Goal: Information Seeking & Learning: Learn about a topic

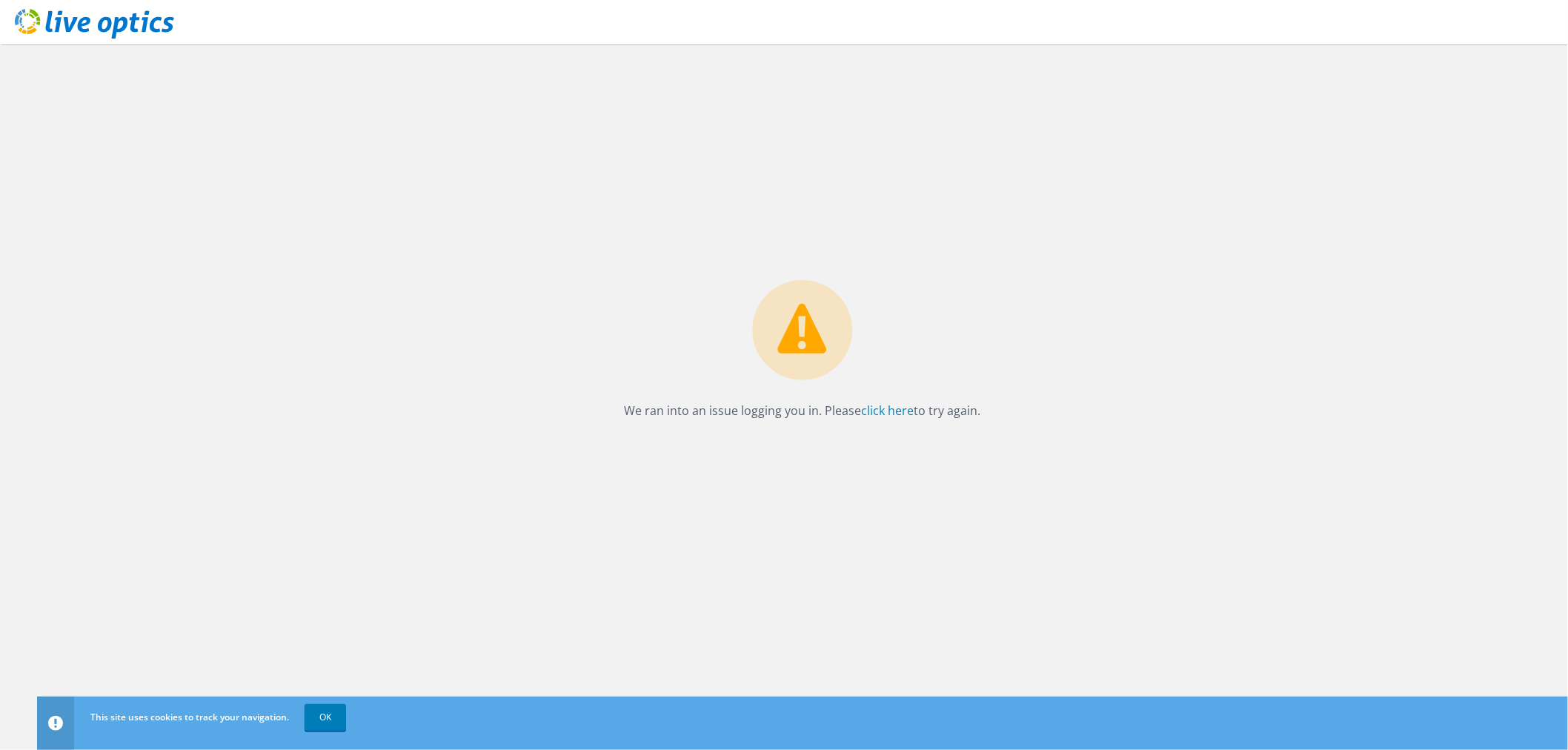
click at [52, 22] on icon at bounding box center [94, 24] width 159 height 30
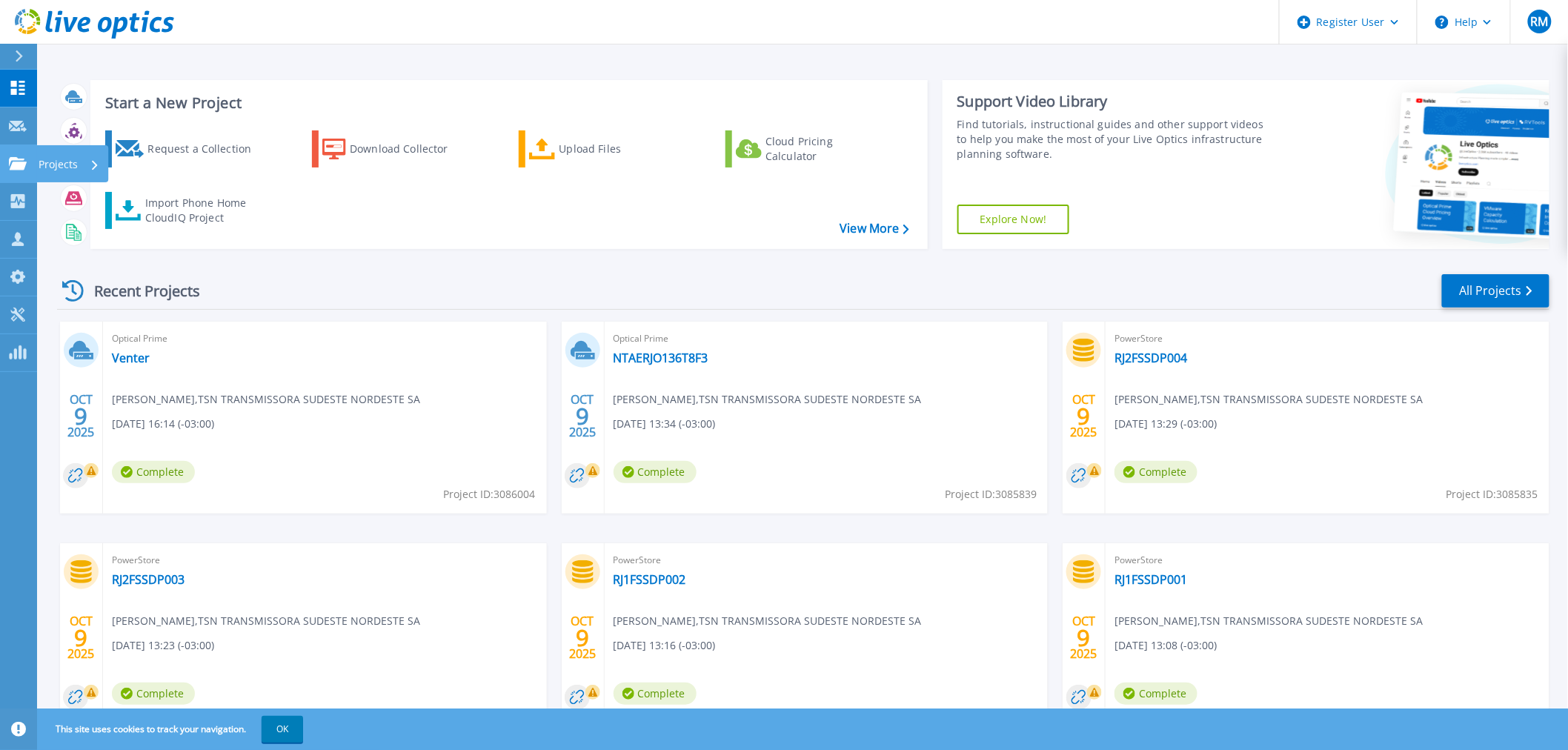
click at [30, 160] on link "Projects Projects" at bounding box center [18, 164] width 37 height 38
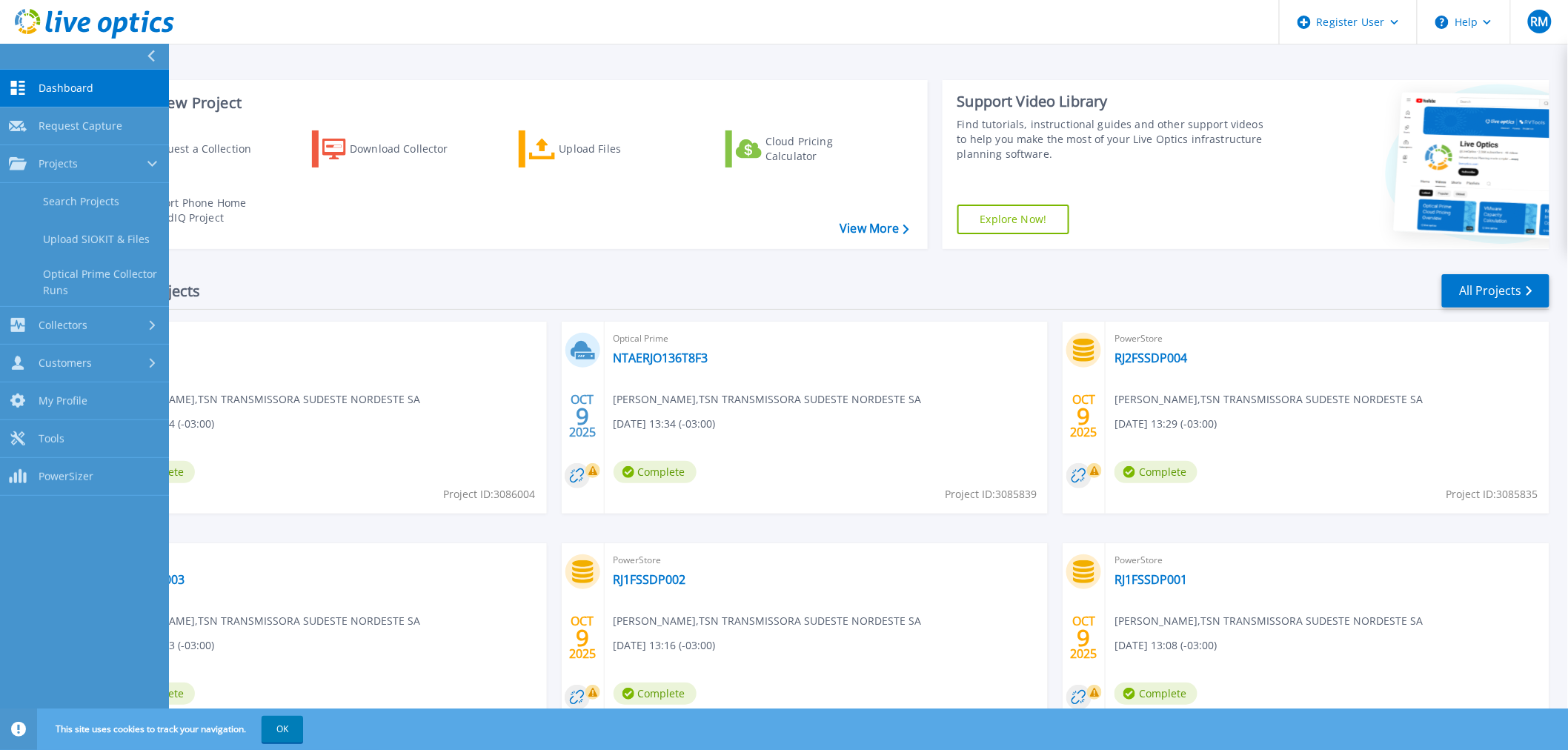
drag, startPoint x: 56, startPoint y: 189, endPoint x: 1480, endPoint y: 186, distance: 1424.0
click at [56, 190] on link "Search Projects" at bounding box center [84, 201] width 169 height 38
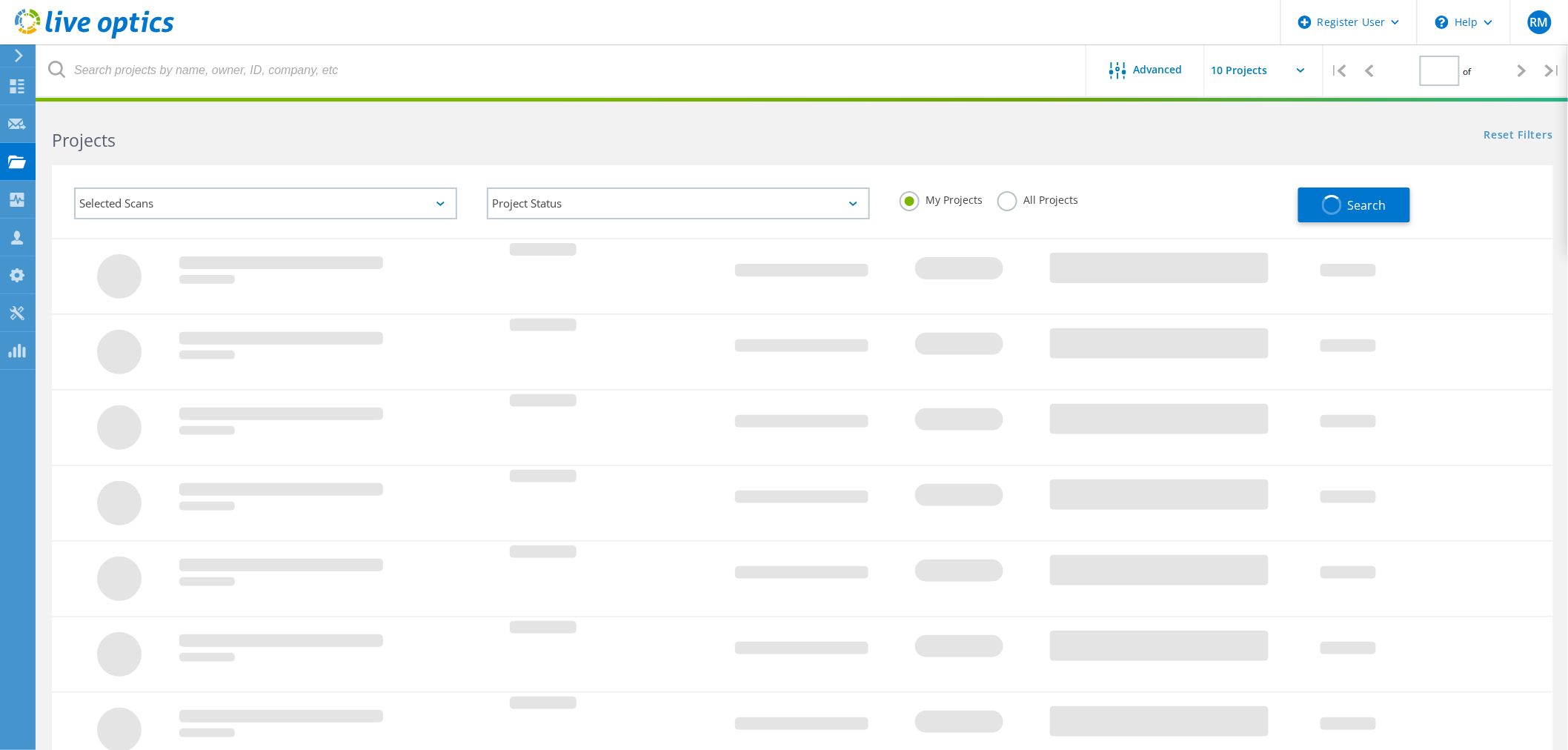
type input "1"
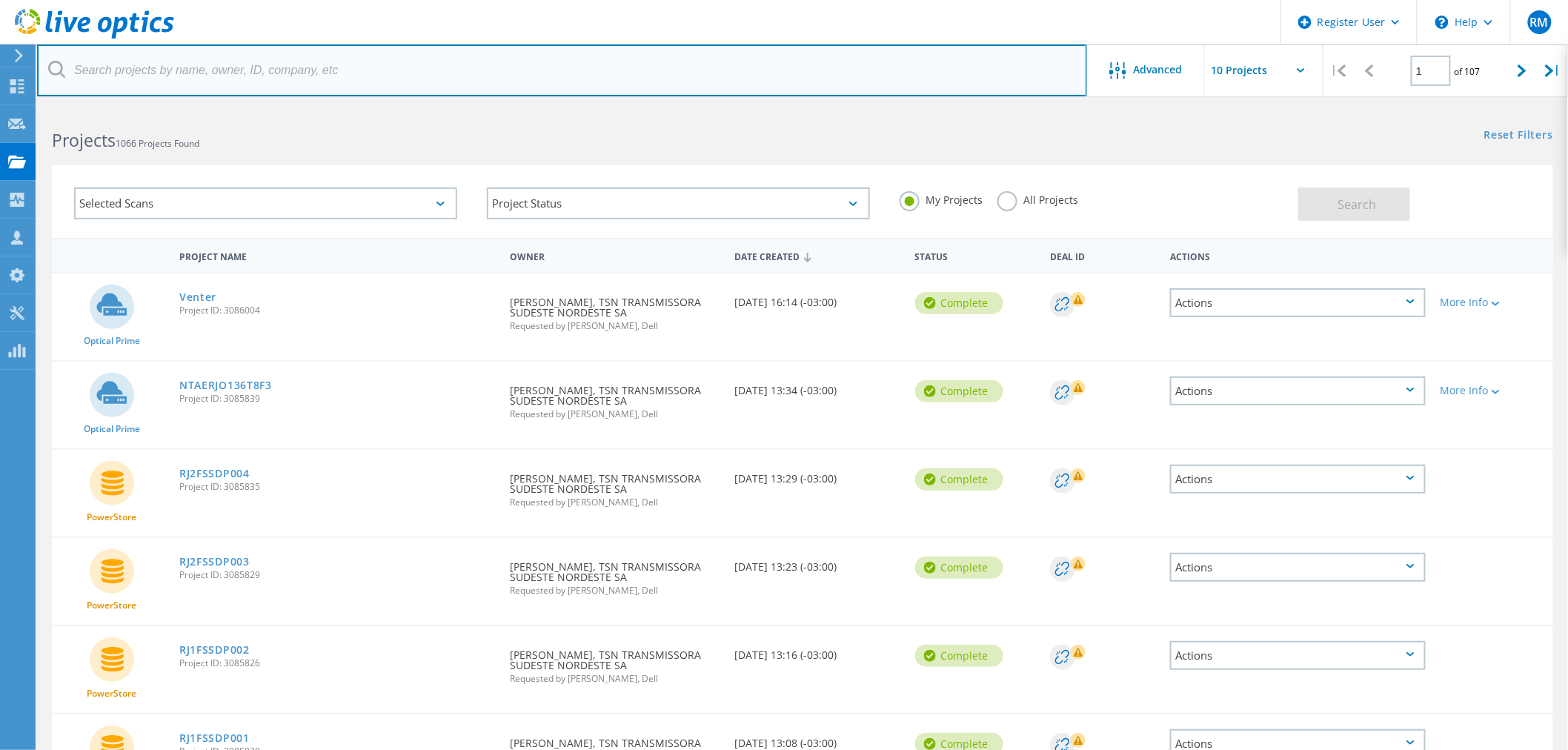
click at [179, 77] on input "text" at bounding box center [562, 70] width 1050 height 52
type input "[PERSON_NAME]"
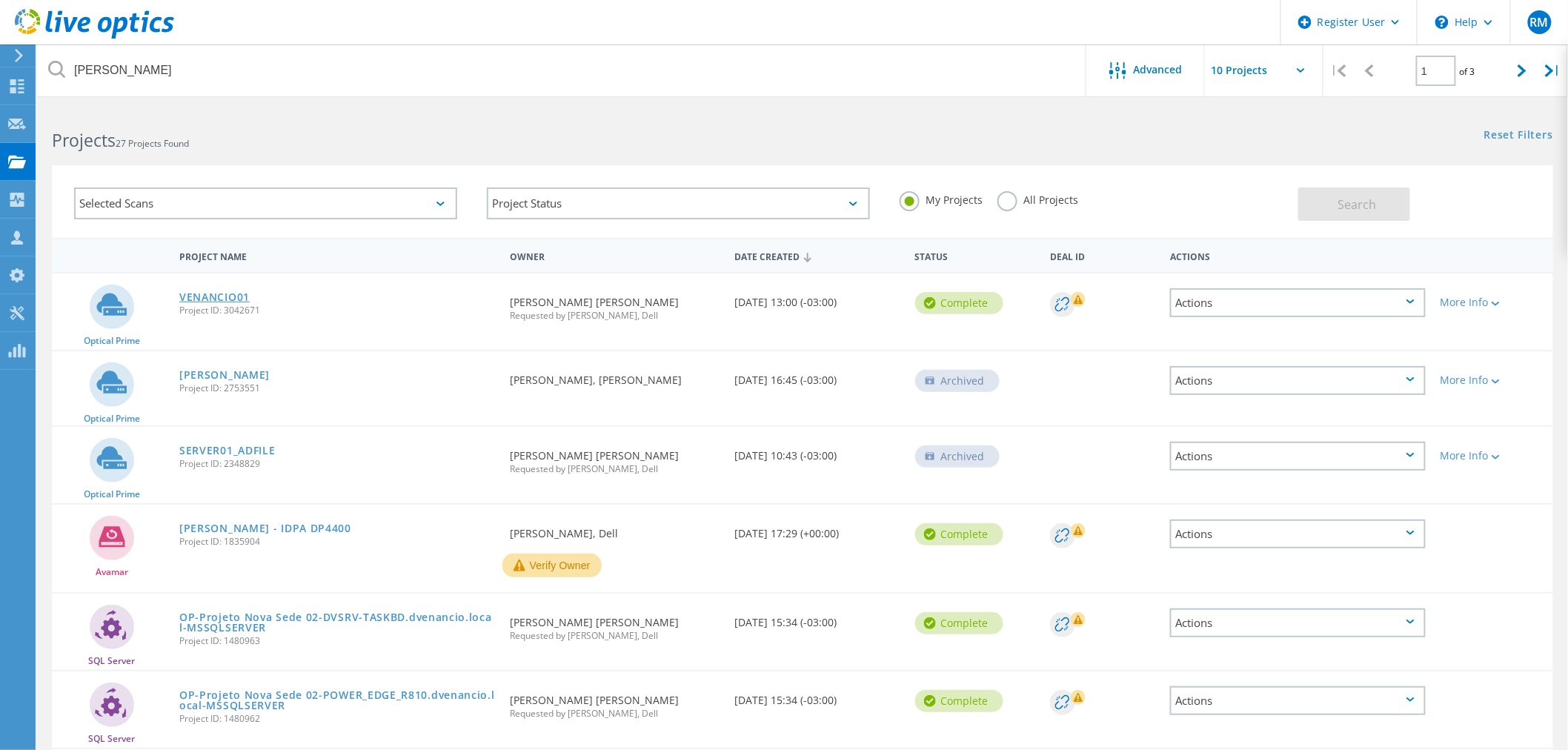
click at [228, 292] on link "VENANCIO01" at bounding box center [214, 296] width 70 height 10
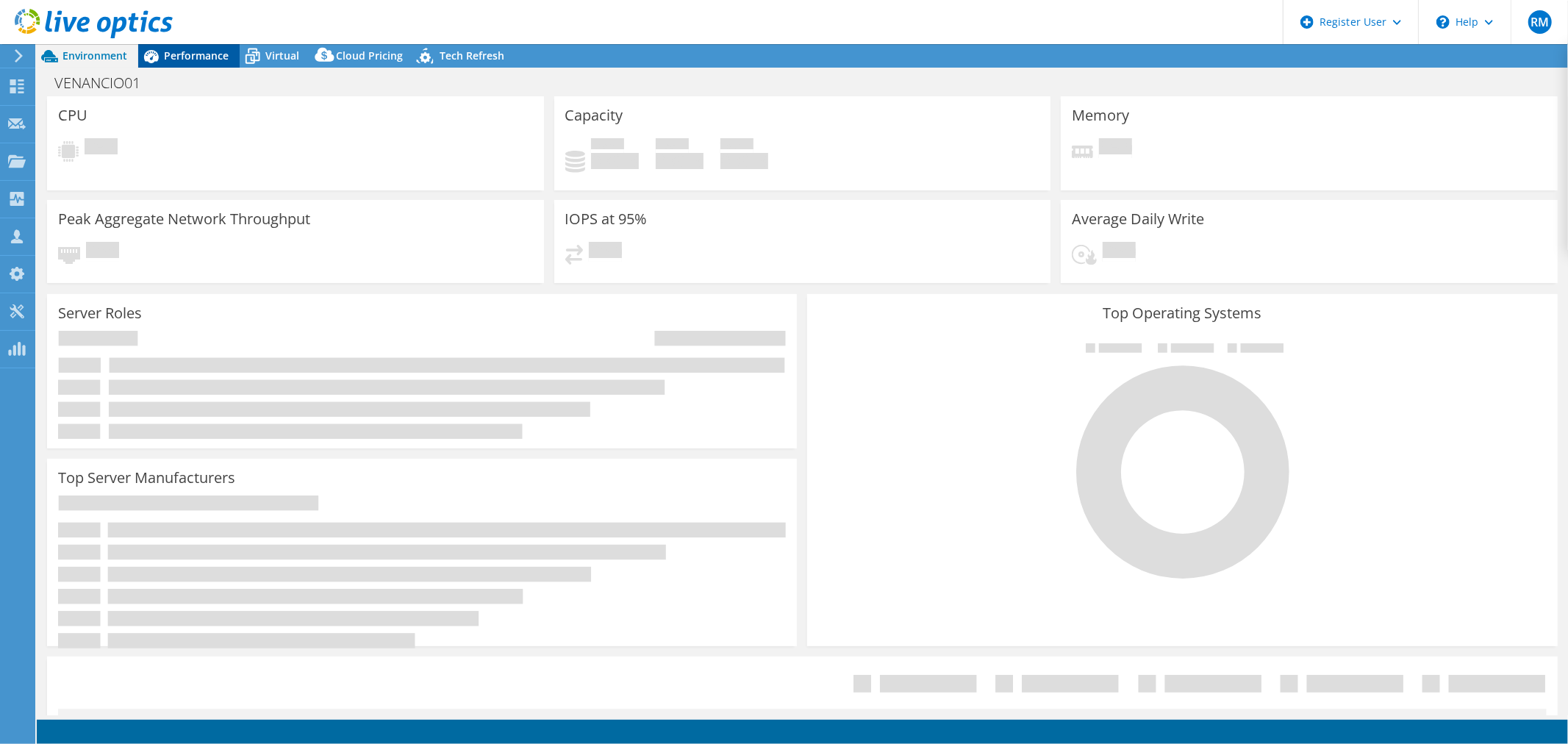
select select "USD"
select select "SouthAmerica"
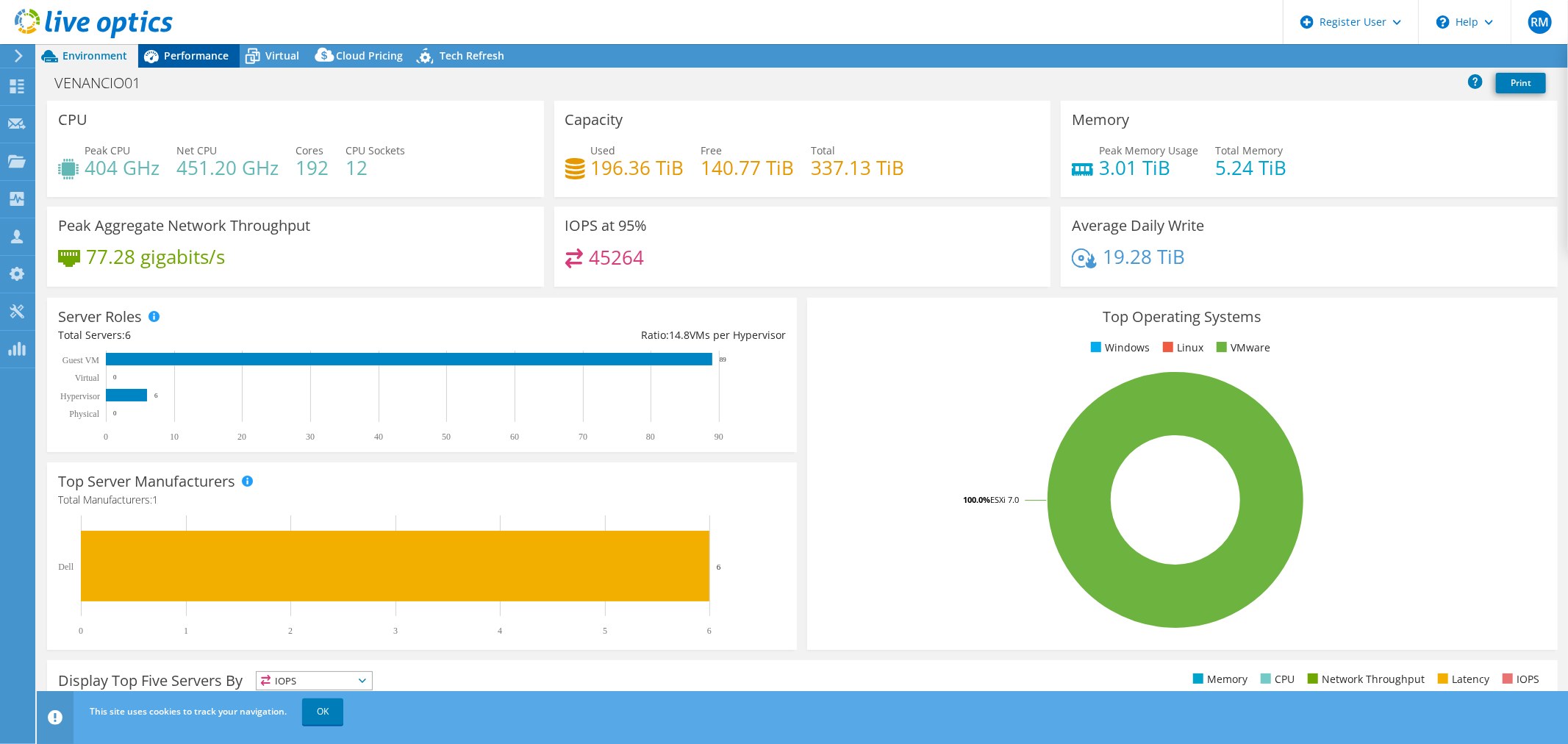
click at [204, 56] on span "Performance" at bounding box center [196, 55] width 65 height 14
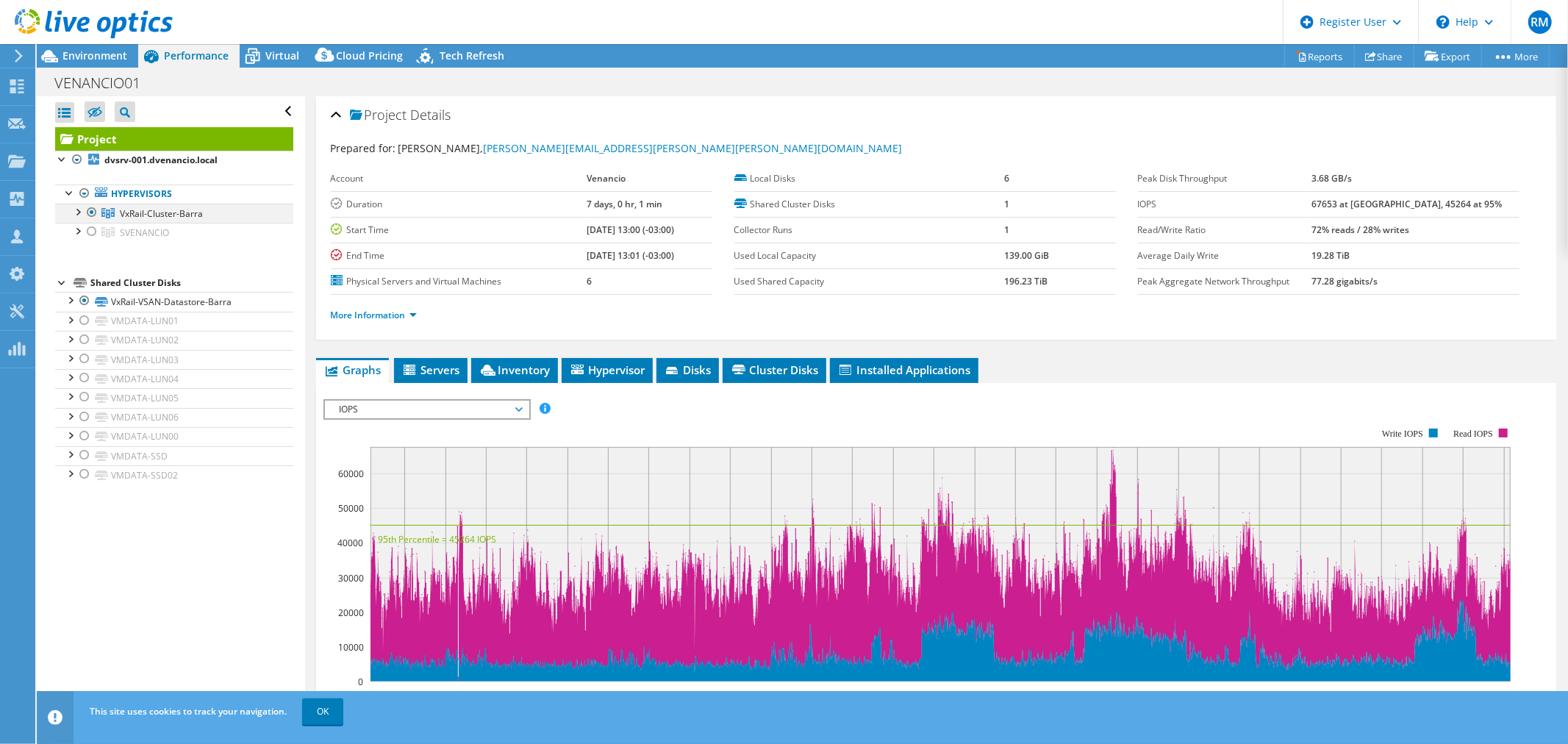
click at [76, 210] on div at bounding box center [77, 211] width 15 height 15
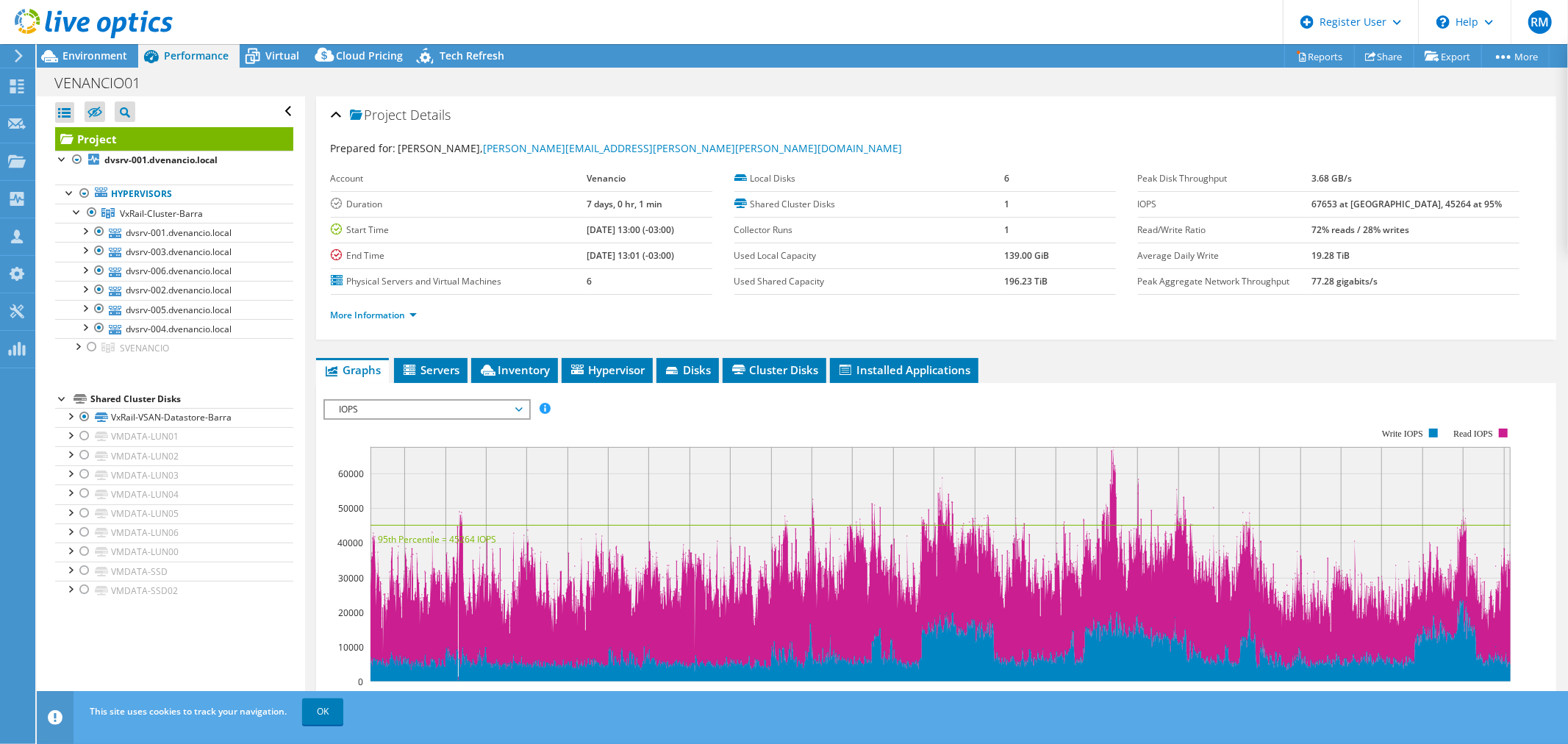
drag, startPoint x: 412, startPoint y: 408, endPoint x: 417, endPoint y: 431, distance: 23.5
click at [412, 408] on span "IOPS" at bounding box center [426, 410] width 189 height 17
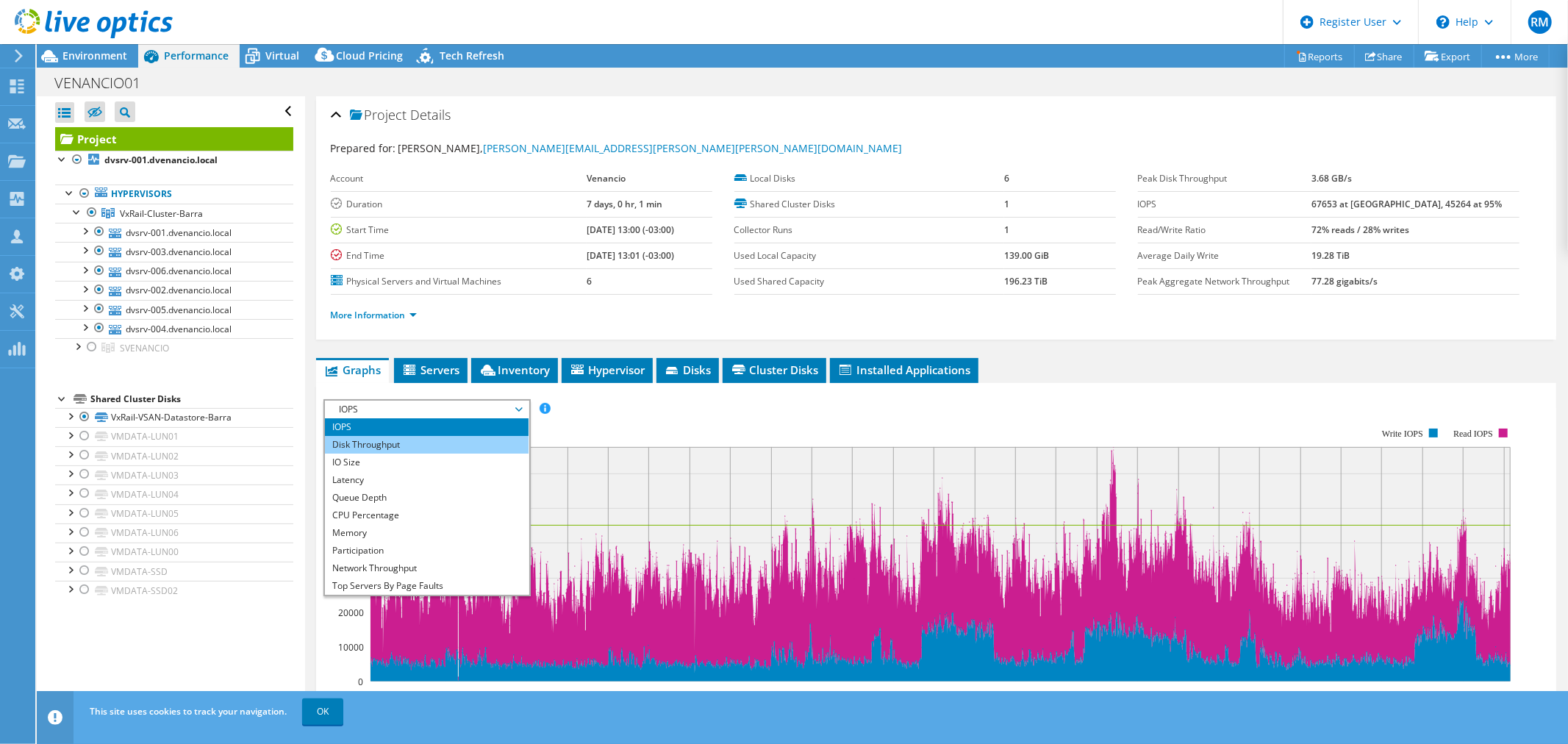
click at [422, 447] on li "Disk Throughput" at bounding box center [426, 444] width 204 height 17
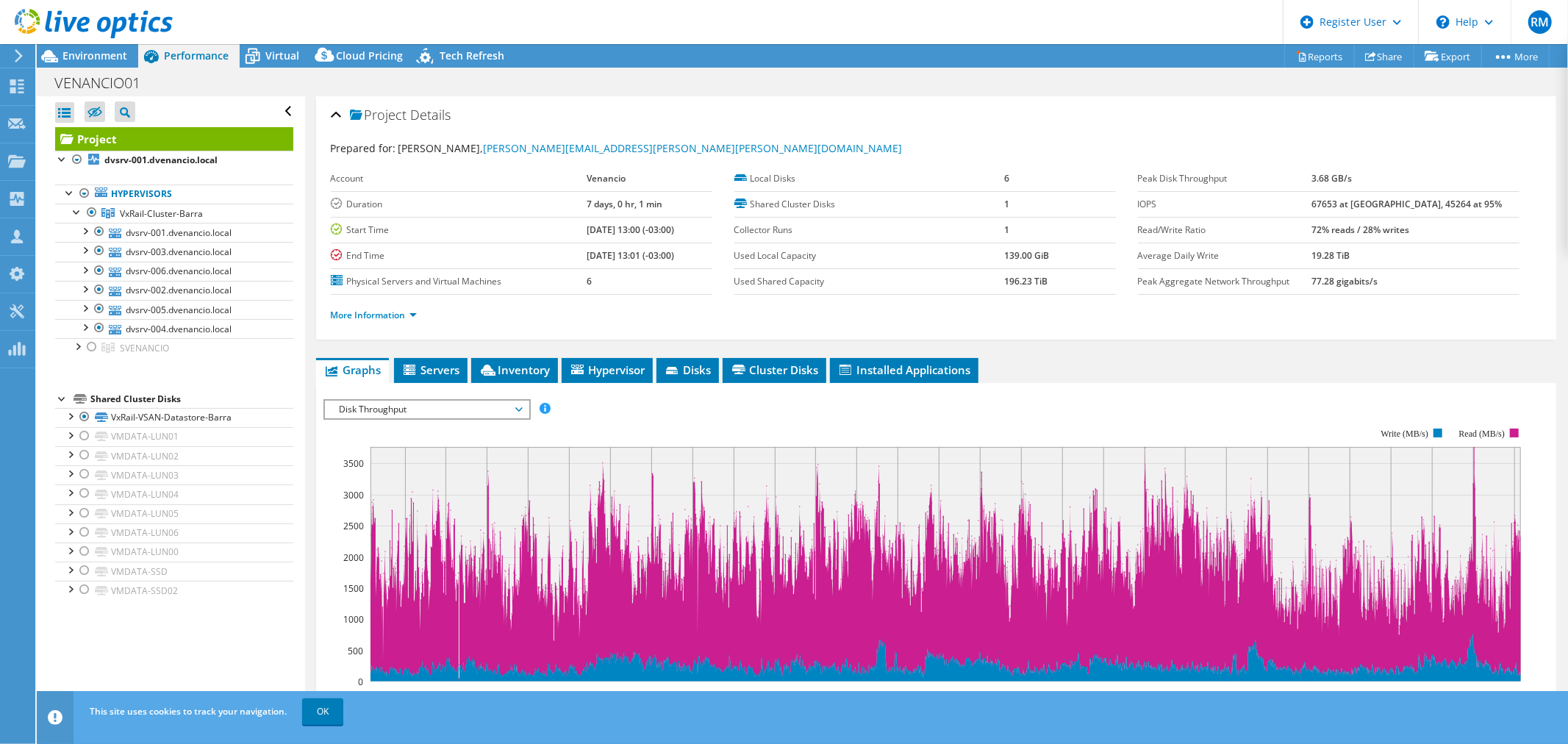
drag, startPoint x: 1344, startPoint y: 177, endPoint x: 1396, endPoint y: 172, distance: 52.2
click at [1396, 172] on tr "Peak Disk Throughput 3.68 GB/s" at bounding box center [1328, 179] width 381 height 25
drag, startPoint x: 416, startPoint y: 311, endPoint x: 467, endPoint y: 311, distance: 51.0
click at [416, 311] on link "More Information" at bounding box center [373, 315] width 86 height 13
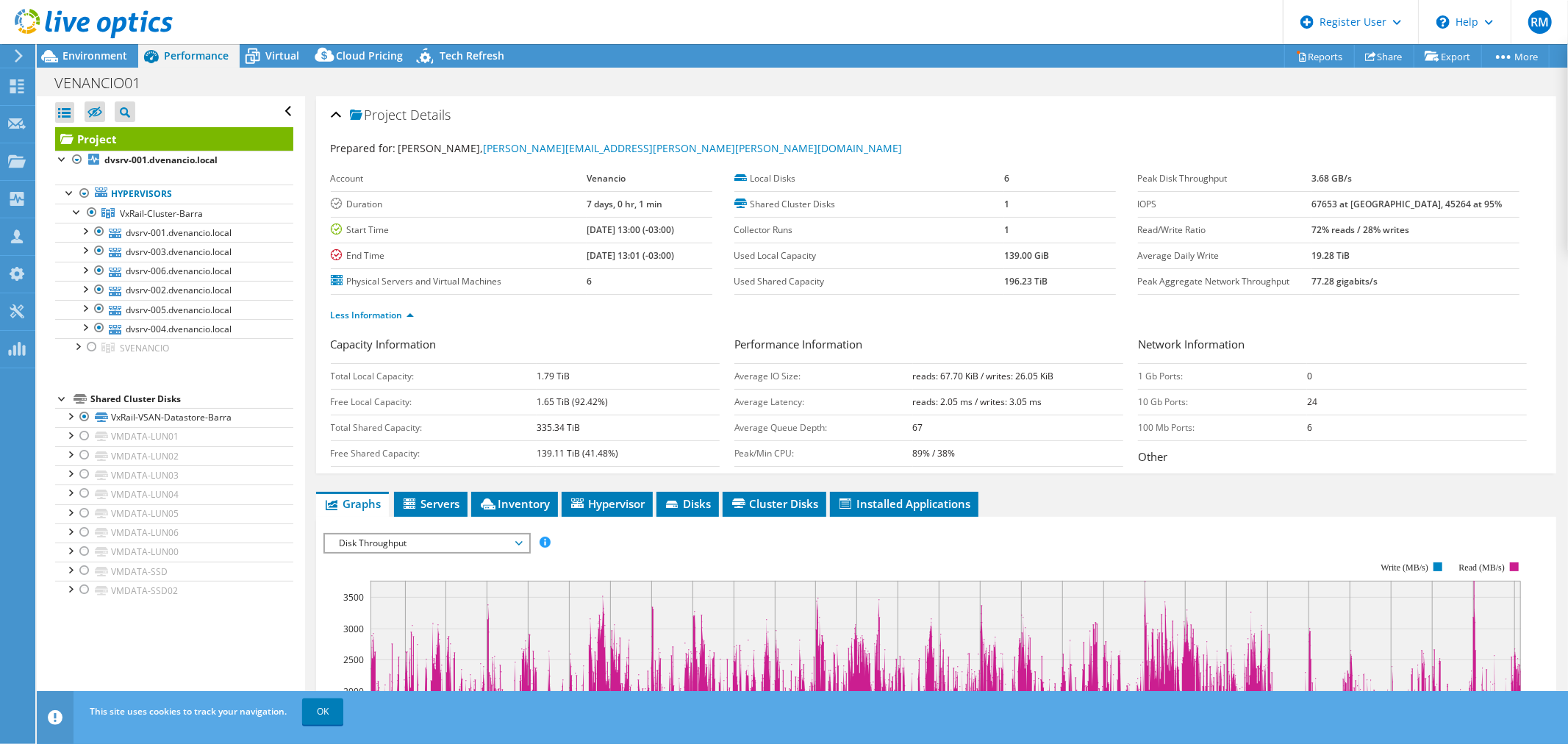
click at [1377, 186] on td "3.68 GB/s" at bounding box center [1415, 179] width 208 height 25
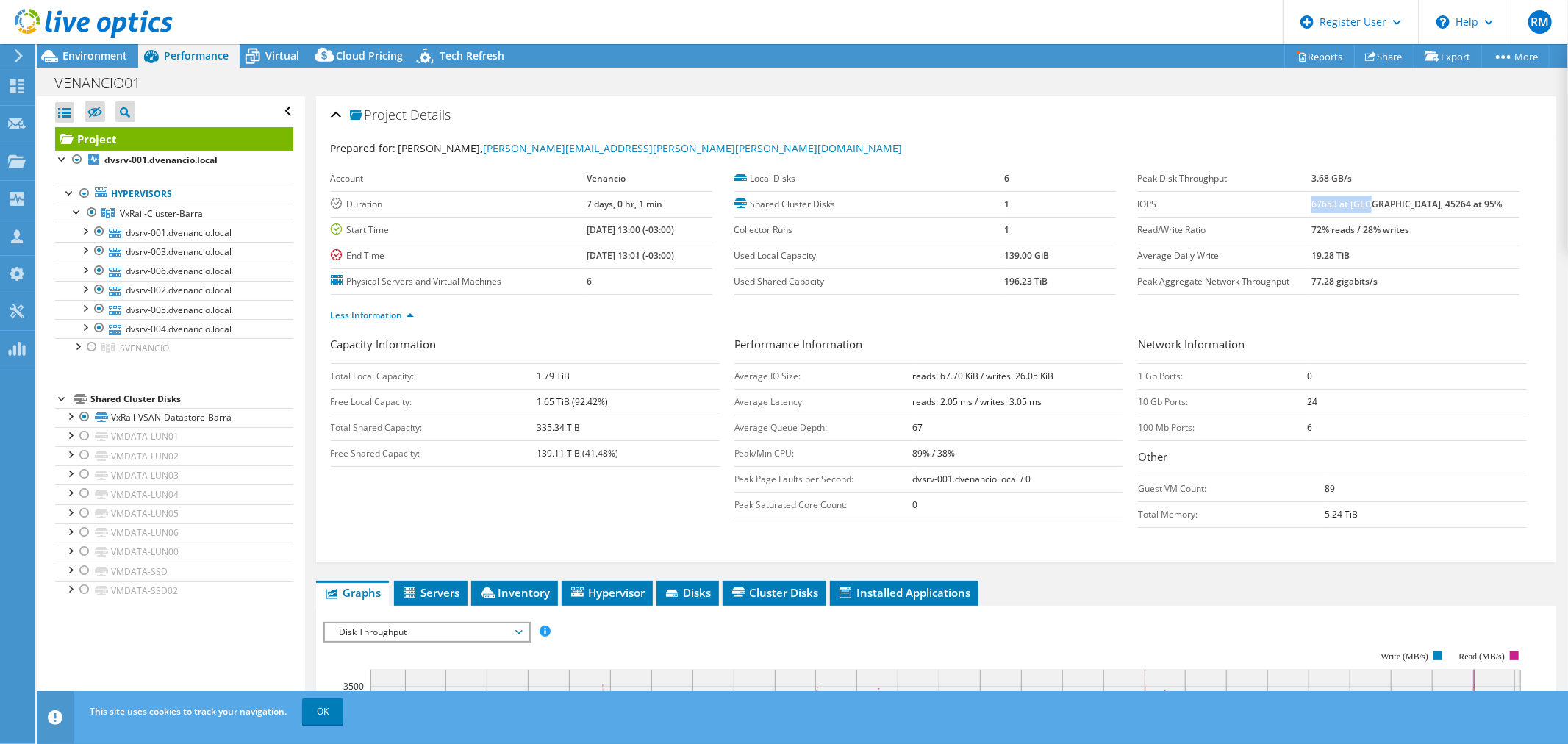
drag, startPoint x: 1345, startPoint y: 203, endPoint x: 1405, endPoint y: 203, distance: 60.0
click at [1405, 203] on b "67653 at Peak, 45264 at 95%" at bounding box center [1406, 204] width 190 height 13
drag, startPoint x: 1390, startPoint y: 179, endPoint x: 1344, endPoint y: 177, distance: 46.0
click at [1344, 177] on tr "Peak Disk Throughput 3.68 GB/s" at bounding box center [1328, 179] width 381 height 25
drag, startPoint x: 751, startPoint y: 377, endPoint x: 1060, endPoint y: 368, distance: 309.1
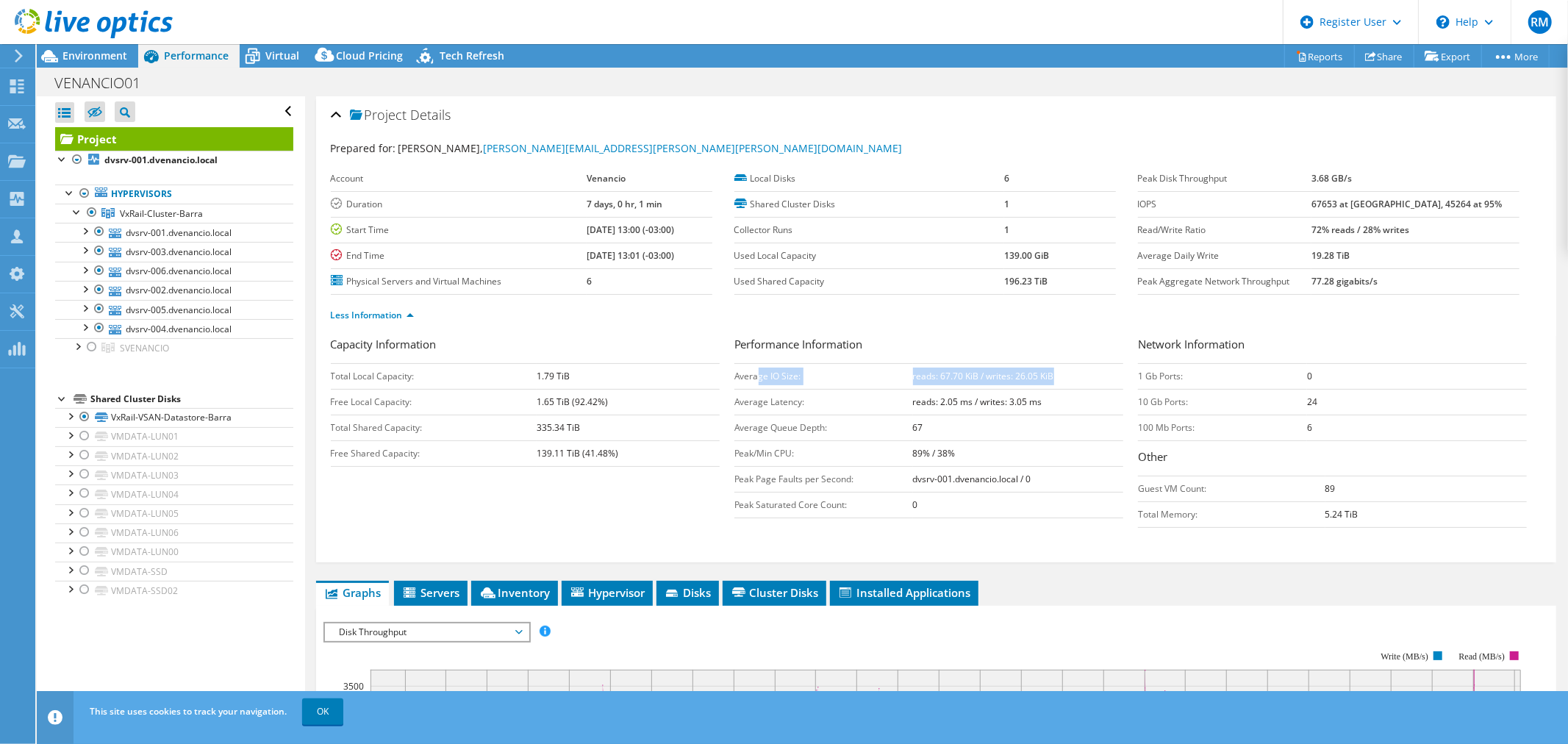
click at [1060, 368] on tr "Average IO Size: reads: 67.70 KiB / writes: 26.05 KiB" at bounding box center [929, 376] width 389 height 25
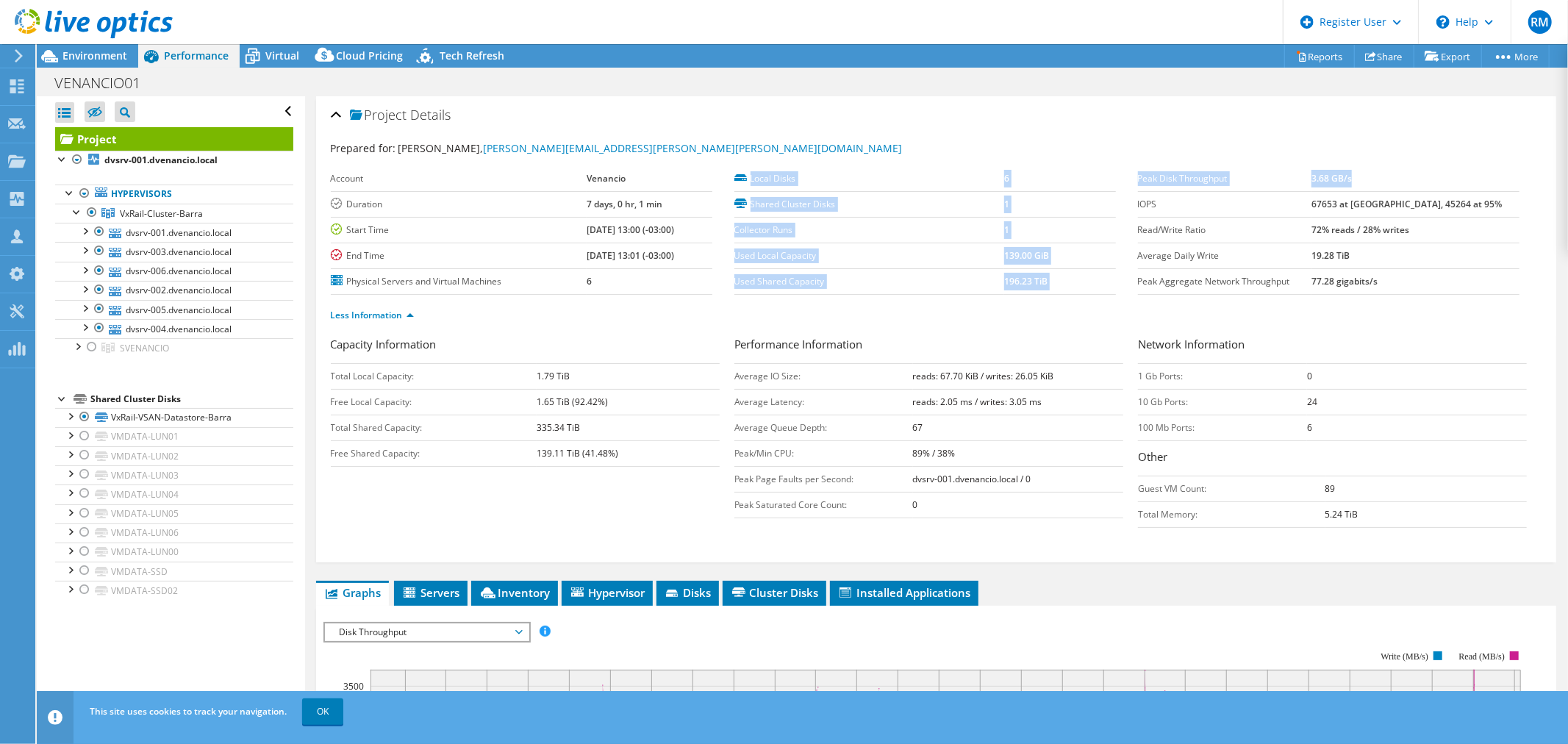
drag, startPoint x: 1387, startPoint y: 177, endPoint x: 1127, endPoint y: 174, distance: 260.0
click at [1127, 174] on section "Prepared for: Luan Silva, luan.silva@venancio.com.br Account Venancio Duration …" at bounding box center [936, 238] width 1211 height 196
